Goal: Task Accomplishment & Management: Complete application form

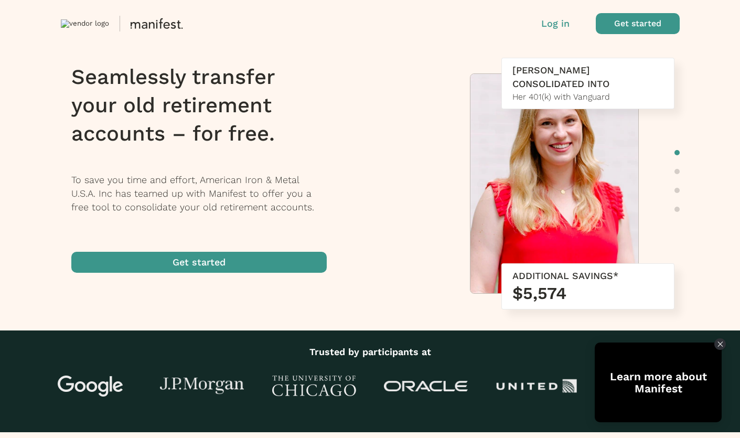
click at [415, 174] on div "Seamlessly transfer your old retirement accounts – for free. To save you time a…" at bounding box center [370, 168] width 640 height 220
click at [111, 96] on h1 "Seamlessly transfer your old retirement accounts – for free." at bounding box center [205, 105] width 269 height 85
click at [153, 267] on span "button" at bounding box center [198, 262] width 255 height 21
